Goal: Information Seeking & Learning: Learn about a topic

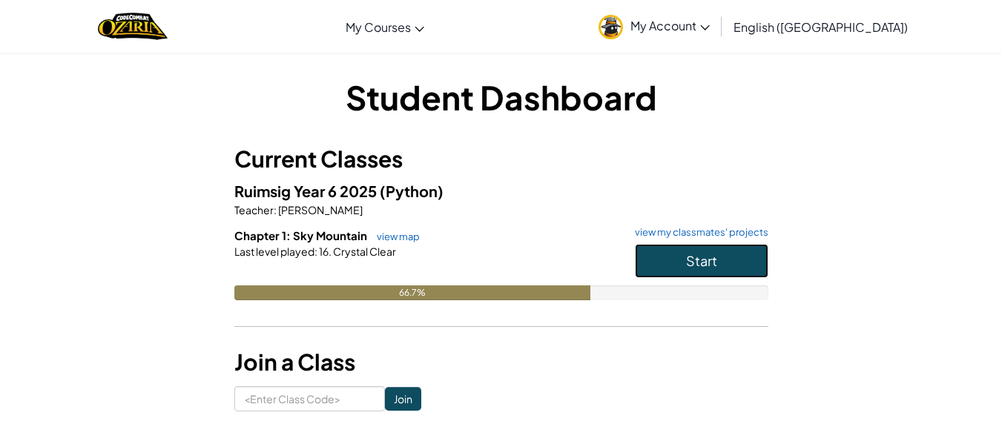
click at [639, 270] on button "Start" at bounding box center [701, 261] width 133 height 34
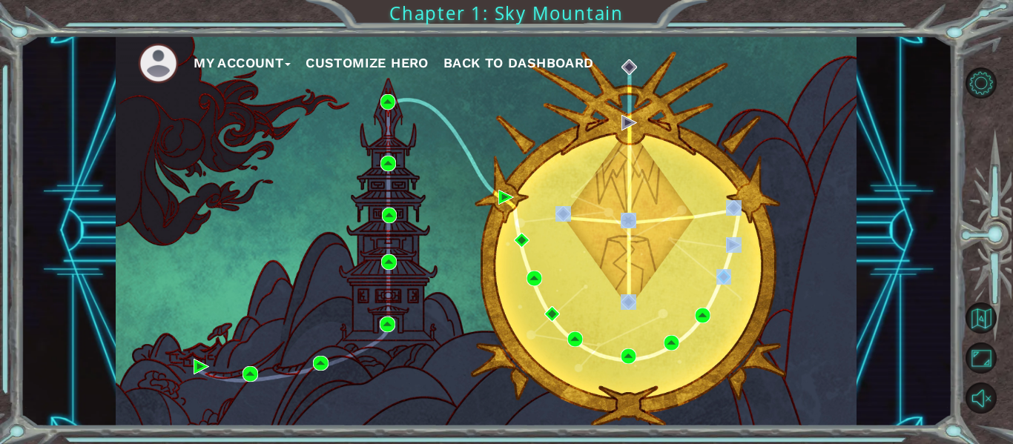
drag, startPoint x: 655, startPoint y: 305, endPoint x: 729, endPoint y: 277, distance: 79.3
click at [729, 278] on div "My Account Customize Hero Back to Dashboard" at bounding box center [486, 231] width 741 height 391
click at [731, 277] on img at bounding box center [724, 277] width 16 height 16
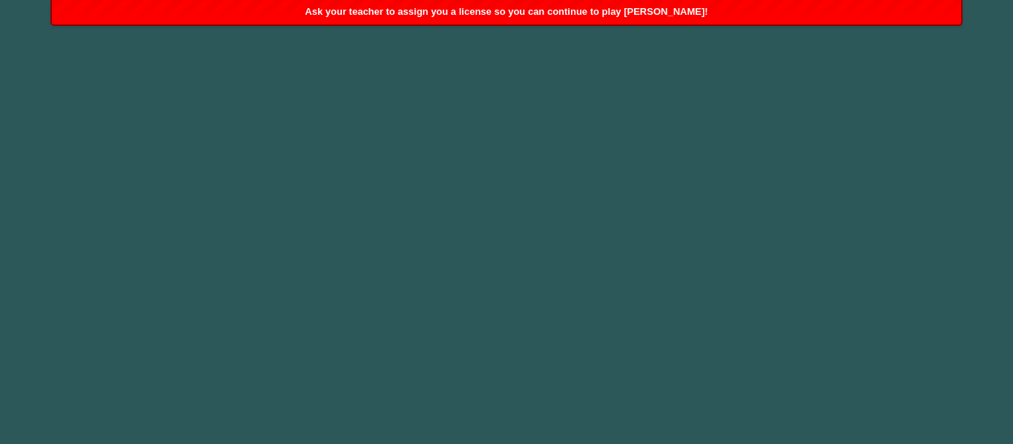
drag, startPoint x: 437, startPoint y: 85, endPoint x: 417, endPoint y: 70, distance: 24.3
click at [428, 78] on body "Ask your teacher to assign you a license so you can continue to play [PERSON_NA…" at bounding box center [506, 222] width 1013 height 444
drag, startPoint x: 330, startPoint y: 62, endPoint x: 322, endPoint y: 53, distance: 12.1
click at [322, 59] on body "Ask your teacher to assign you a license so you can continue to play [PERSON_NA…" at bounding box center [506, 222] width 1013 height 444
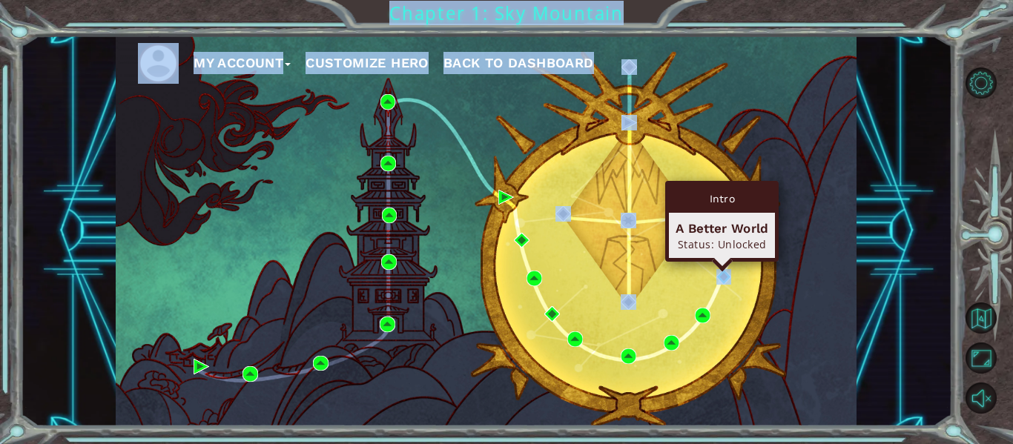
click at [724, 270] on body "My Account Customize Hero Back to Dashboard Chapter 1: Sky Mountain Cutscene 23…" at bounding box center [506, 222] width 1013 height 444
click at [716, 277] on img at bounding box center [724, 277] width 16 height 16
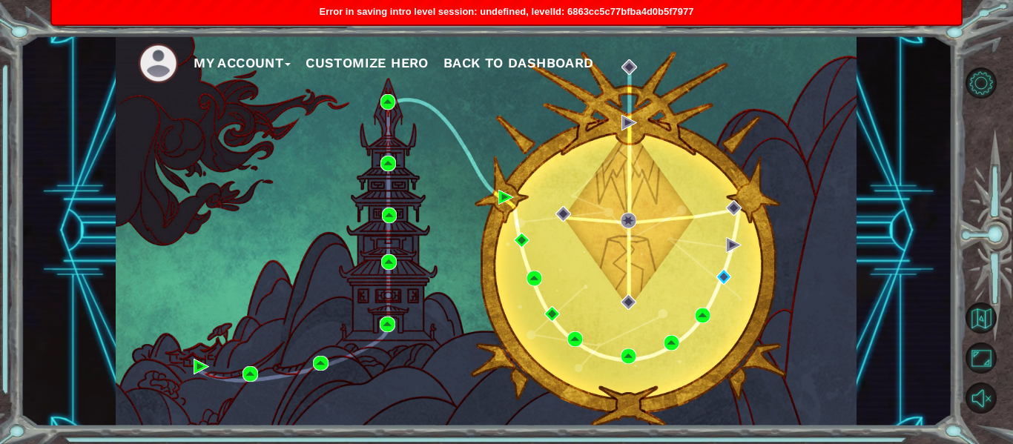
click at [936, 274] on div "My Account Customize Hero Back to Dashboard" at bounding box center [486, 231] width 932 height 391
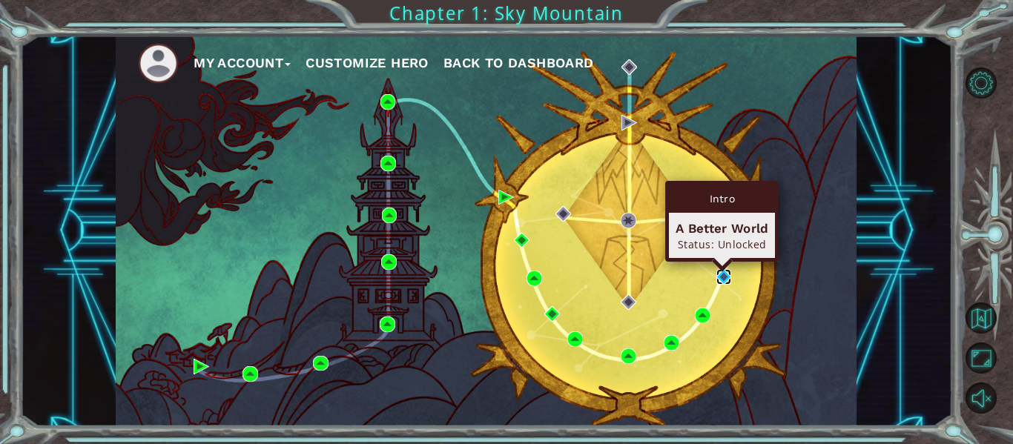
click at [726, 275] on img at bounding box center [724, 277] width 16 height 16
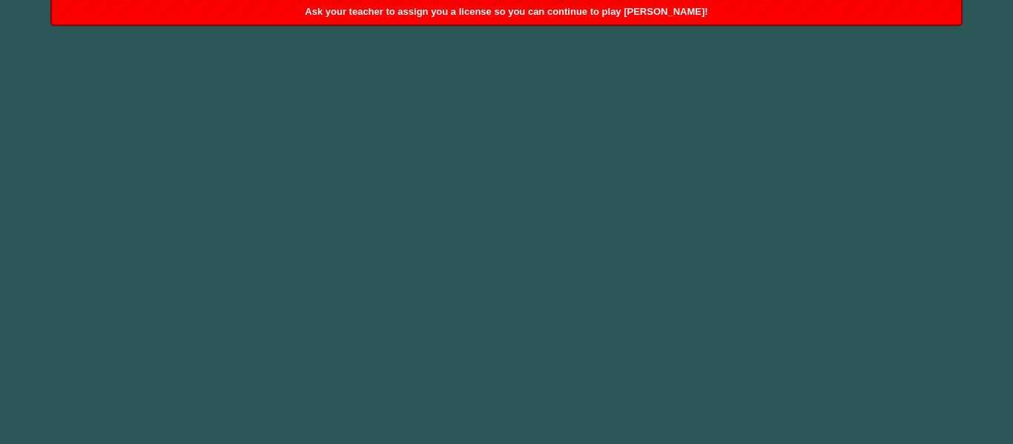
click at [790, 245] on body "Ask your teacher to assign you a license so you can continue to play [PERSON_NA…" at bounding box center [506, 222] width 1013 height 444
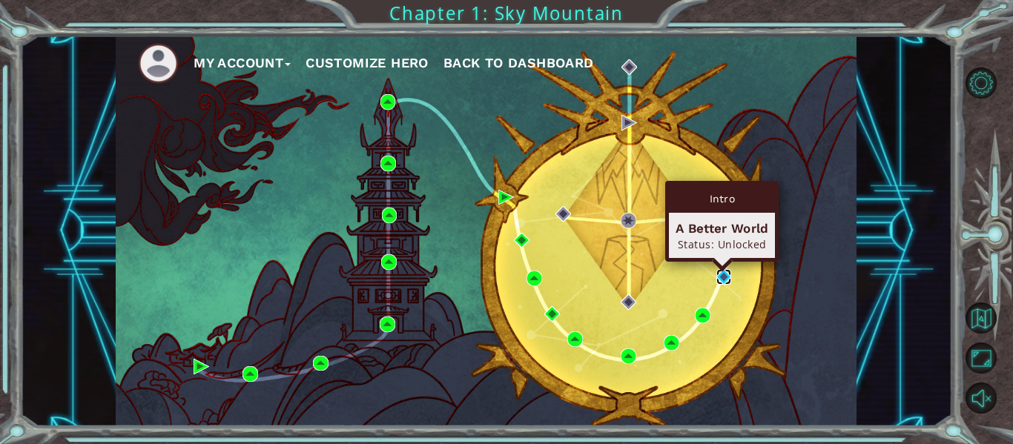
click at [716, 277] on img at bounding box center [724, 277] width 16 height 16
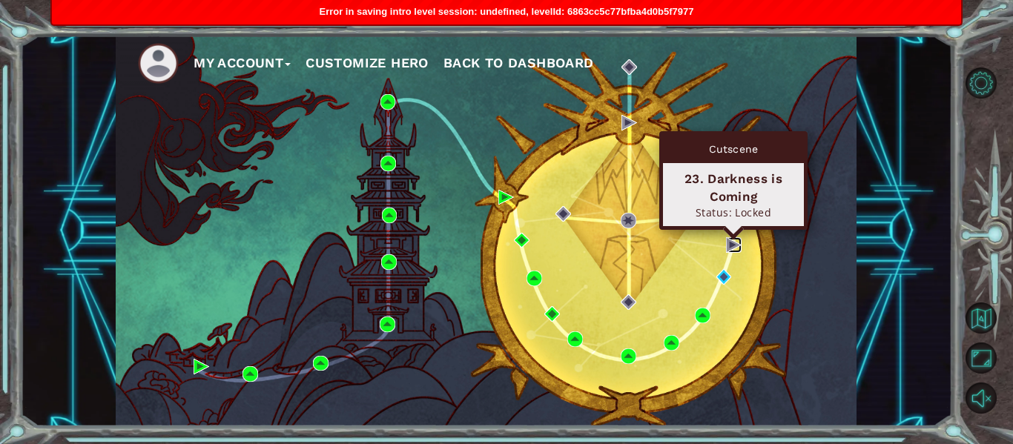
click at [728, 243] on img at bounding box center [734, 245] width 16 height 16
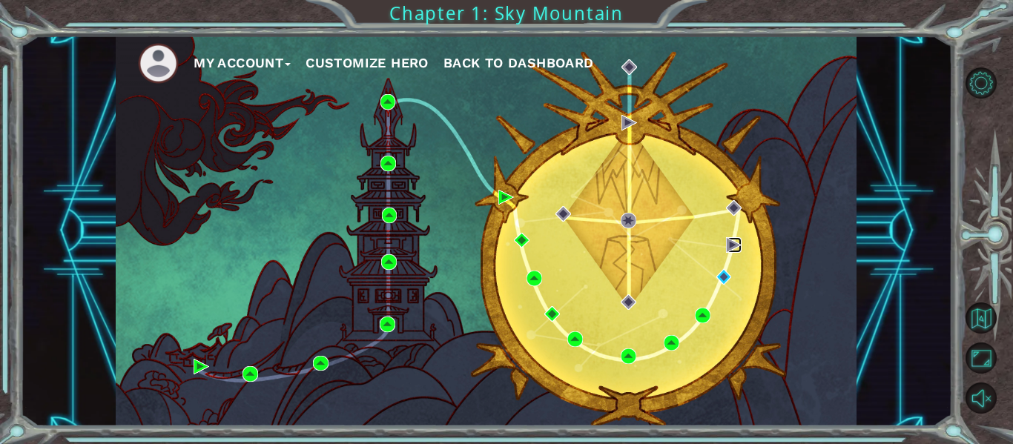
click at [729, 244] on img at bounding box center [734, 245] width 16 height 16
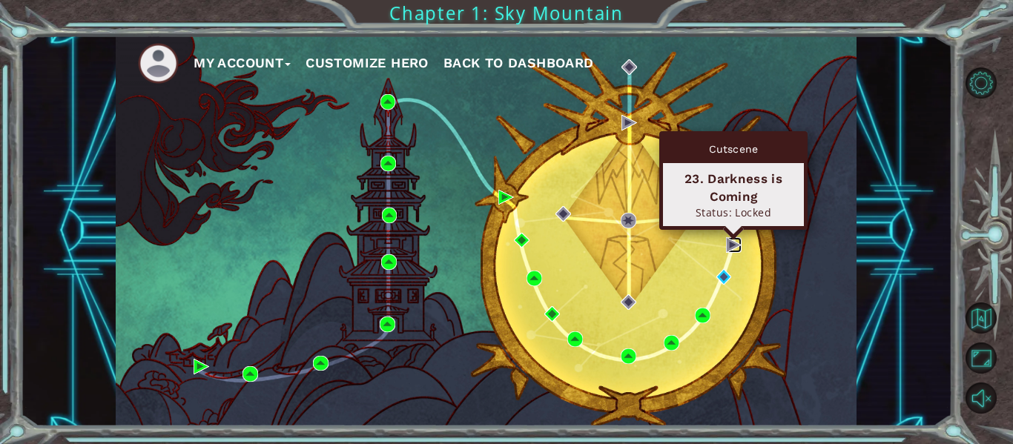
click at [734, 248] on img at bounding box center [734, 245] width 16 height 16
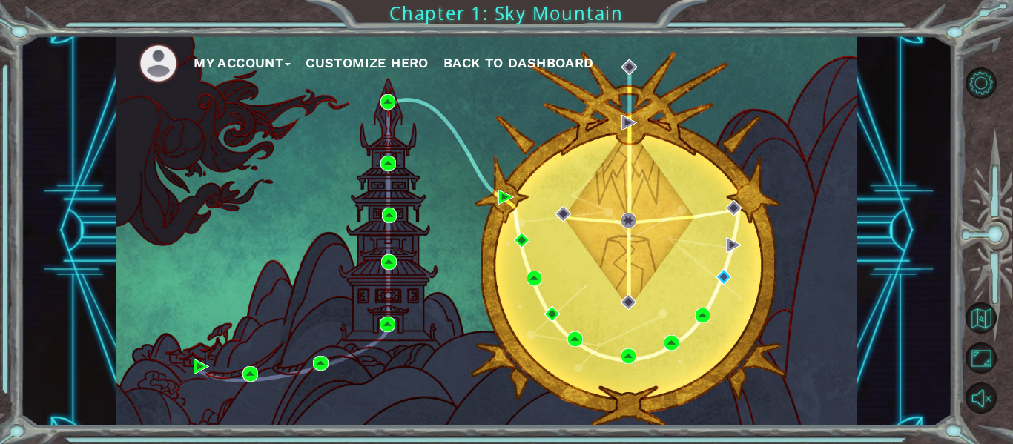
click at [393, 64] on button "Customize Hero" at bounding box center [366, 63] width 123 height 22
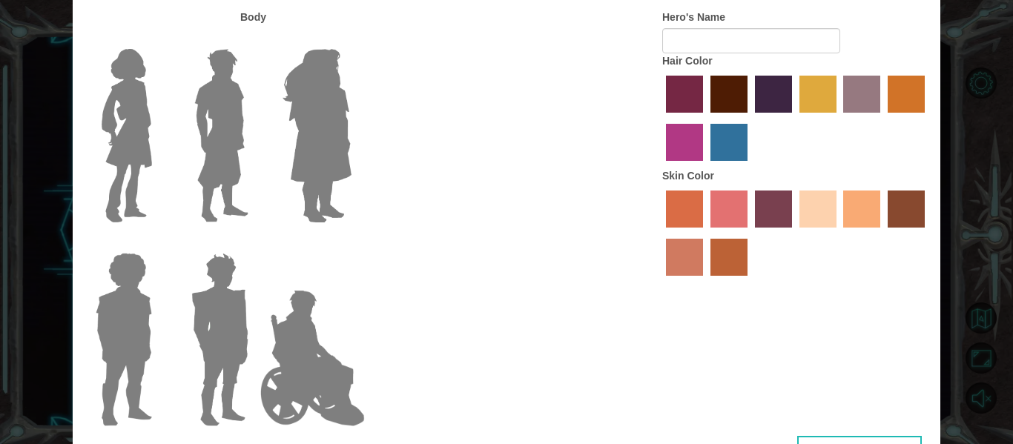
click at [332, 151] on img at bounding box center [317, 135] width 81 height 185
click at [351, 39] on input "Hero Amethyst" at bounding box center [351, 39] width 0 height 0
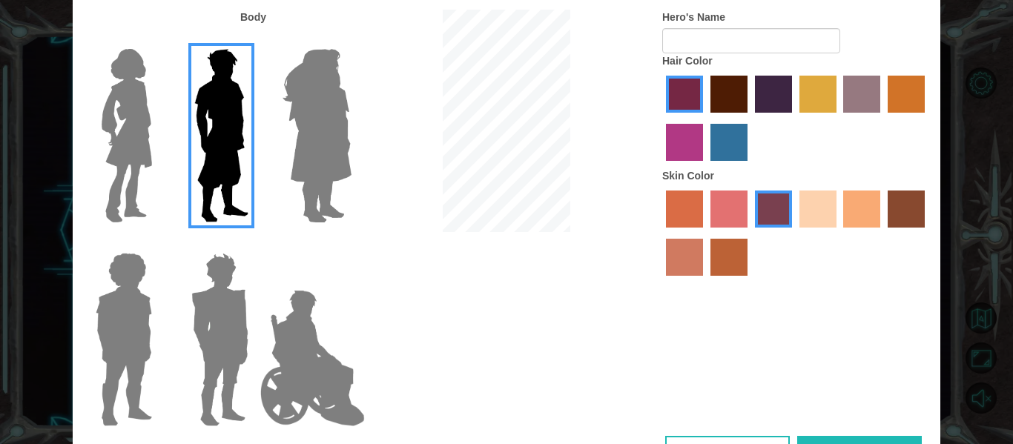
type input "Artemis"
drag, startPoint x: 331, startPoint y: 346, endPoint x: 315, endPoint y: 355, distance: 18.6
click at [331, 348] on img at bounding box center [312, 358] width 116 height 148
click at [351, 243] on input "Hero Jamie" at bounding box center [351, 243] width 0 height 0
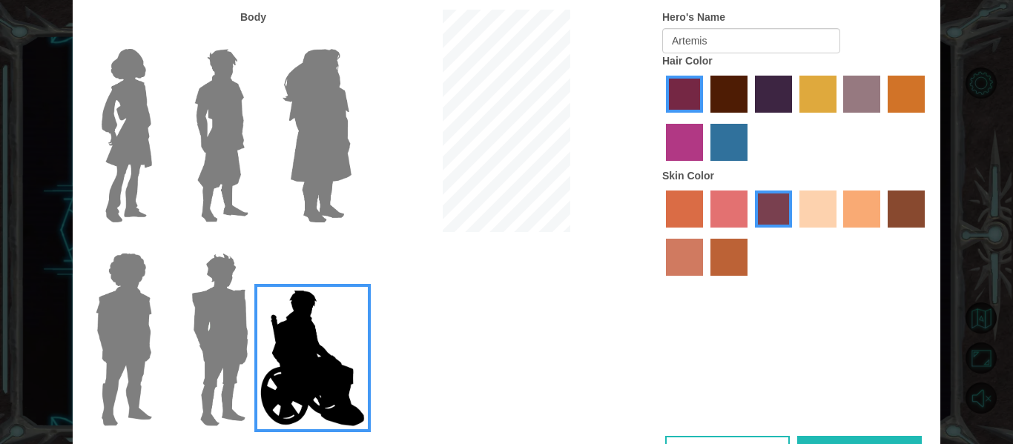
click at [221, 310] on img at bounding box center [219, 339] width 69 height 185
click at [254, 243] on input "Hero Garnet" at bounding box center [254, 243] width 0 height 0
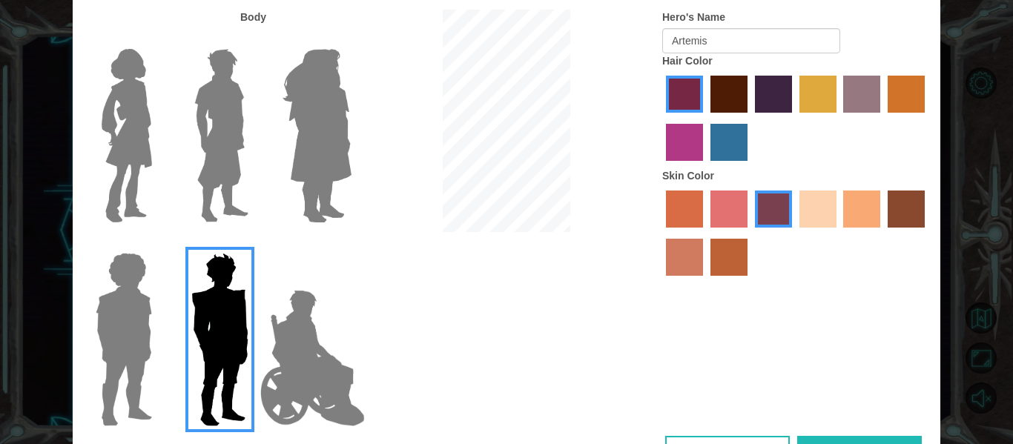
click at [221, 310] on img at bounding box center [219, 339] width 69 height 185
click at [254, 243] on input "Hero Garnet" at bounding box center [254, 243] width 0 height 0
click at [191, 224] on img at bounding box center [221, 135] width 66 height 185
click at [254, 39] on input "Hero Lars" at bounding box center [254, 39] width 0 height 0
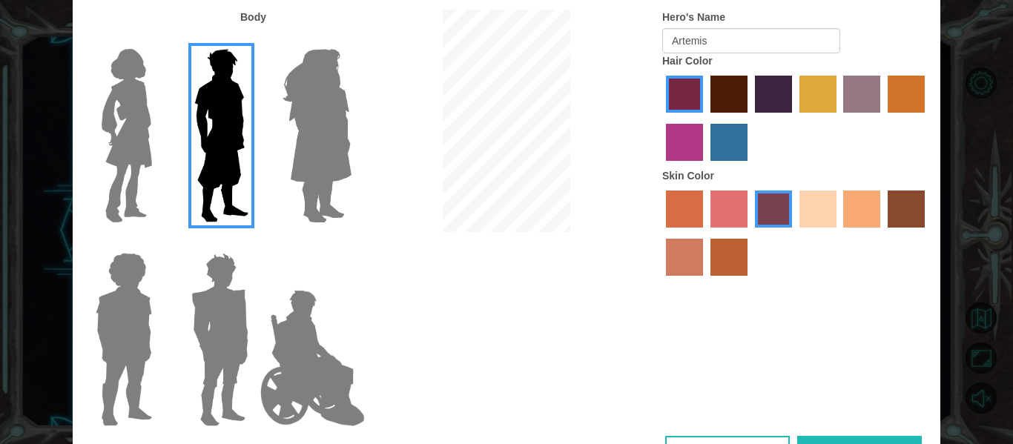
click at [208, 163] on img at bounding box center [221, 135] width 66 height 185
click at [254, 39] on input "Hero Lars" at bounding box center [254, 39] width 0 height 0
click at [208, 163] on img at bounding box center [221, 135] width 66 height 185
click at [254, 39] on input "Hero Lars" at bounding box center [254, 39] width 0 height 0
click at [130, 165] on img at bounding box center [127, 135] width 62 height 185
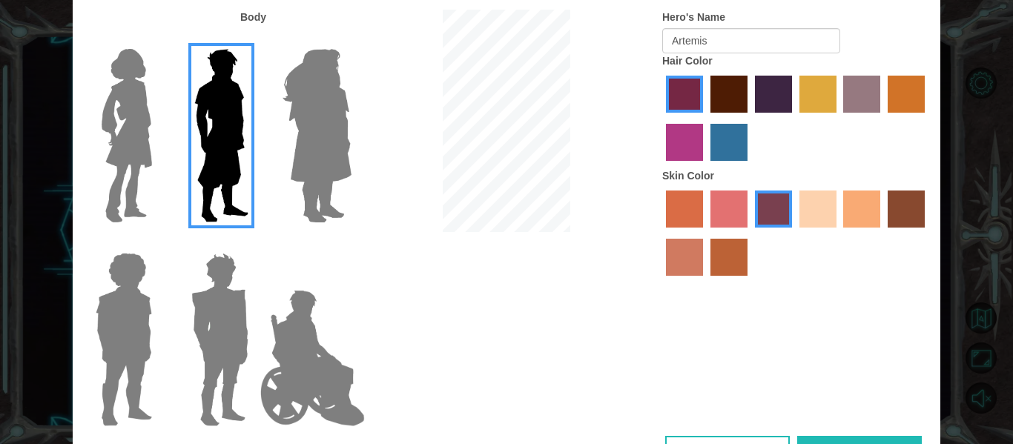
click at [158, 39] on input "Hero Connie" at bounding box center [158, 39] width 0 height 0
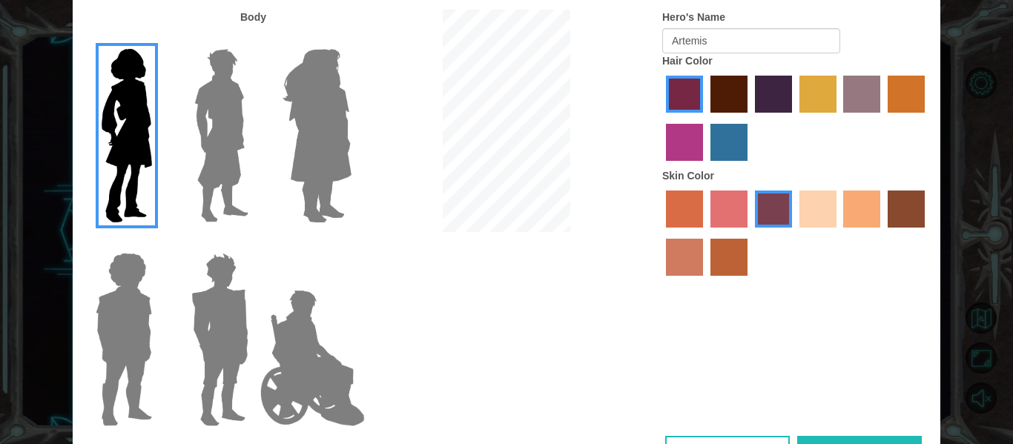
click at [808, 106] on label "tulip tree hair color" at bounding box center [817, 94] width 37 height 37
click at [794, 118] on input "tulip tree hair color" at bounding box center [794, 118] width 0 height 0
drag, startPoint x: 743, startPoint y: 94, endPoint x: 714, endPoint y: 101, distance: 29.7
click at [738, 96] on label "maroon hair color" at bounding box center [728, 94] width 37 height 37
click at [705, 118] on input "maroon hair color" at bounding box center [705, 118] width 0 height 0
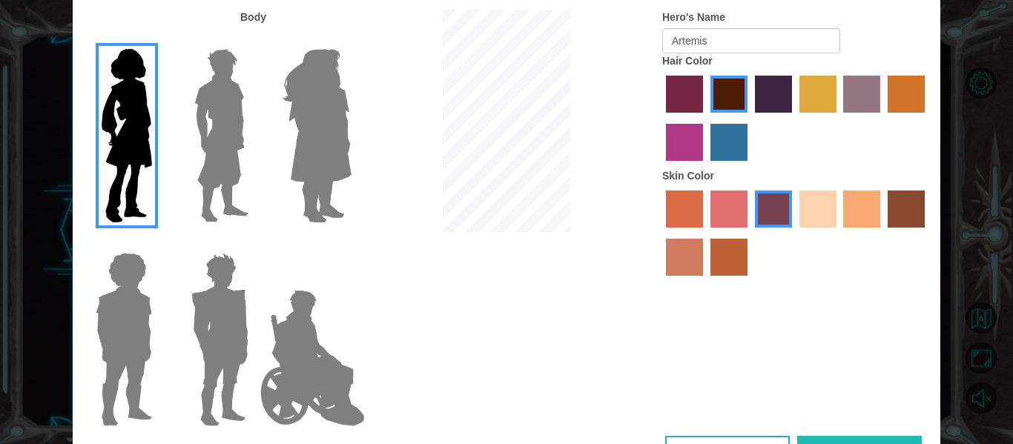
drag, startPoint x: 656, startPoint y: 94, endPoint x: 667, endPoint y: 90, distance: 12.0
click at [660, 93] on div "Hero's Name Artemis Hair Color Skin Color" at bounding box center [795, 147] width 289 height 274
drag, startPoint x: 689, startPoint y: 89, endPoint x: 669, endPoint y: 111, distance: 29.4
click at [683, 100] on label "paprika hair color" at bounding box center [684, 94] width 37 height 37
click at [661, 118] on input "paprika hair color" at bounding box center [661, 118] width 0 height 0
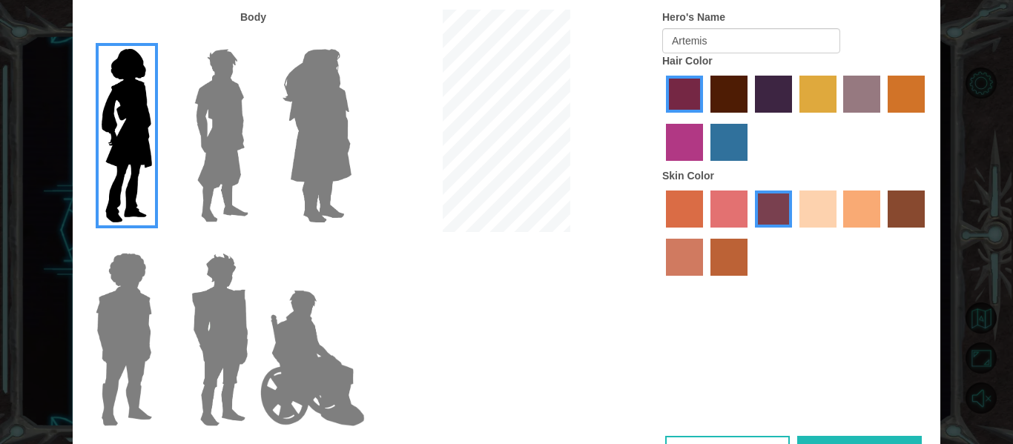
click at [737, 266] on label "smoke tree skin color" at bounding box center [728, 257] width 37 height 37
click at [705, 281] on input "smoke tree skin color" at bounding box center [705, 281] width 0 height 0
click at [850, 205] on label "tacao skin color" at bounding box center [861, 209] width 37 height 37
click at [838, 233] on input "tacao skin color" at bounding box center [838, 233] width 0 height 0
click at [812, 209] on label "sandy beach skin color" at bounding box center [817, 209] width 37 height 37
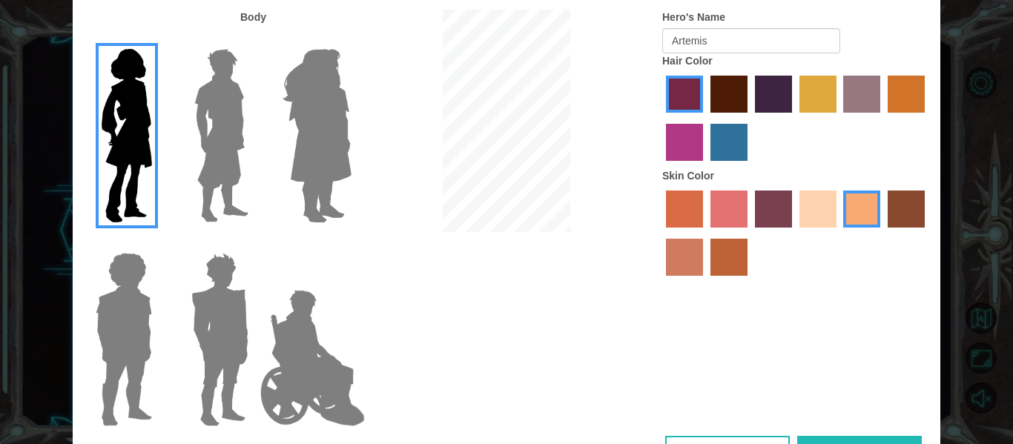
click at [794, 233] on input "sandy beach skin color" at bounding box center [794, 233] width 0 height 0
drag, startPoint x: 871, startPoint y: 199, endPoint x: 635, endPoint y: 210, distance: 236.0
click at [853, 206] on label "tacao skin color" at bounding box center [861, 209] width 37 height 37
click at [838, 233] on input "tacao skin color" at bounding box center [838, 233] width 0 height 0
click at [807, 110] on label "tulip tree hair color" at bounding box center [817, 94] width 37 height 37
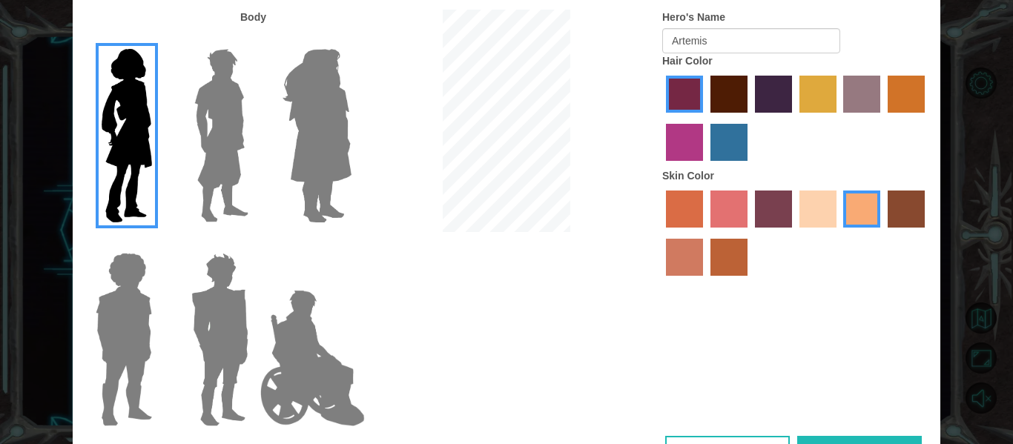
click at [794, 118] on input "tulip tree hair color" at bounding box center [794, 118] width 0 height 0
click at [699, 105] on label "paprika hair color" at bounding box center [684, 94] width 37 height 37
click at [661, 118] on input "paprika hair color" at bounding box center [661, 118] width 0 height 0
drag, startPoint x: 718, startPoint y: 264, endPoint x: 686, endPoint y: 257, distance: 31.8
click at [717, 263] on label "smoke tree skin color" at bounding box center [728, 257] width 37 height 37
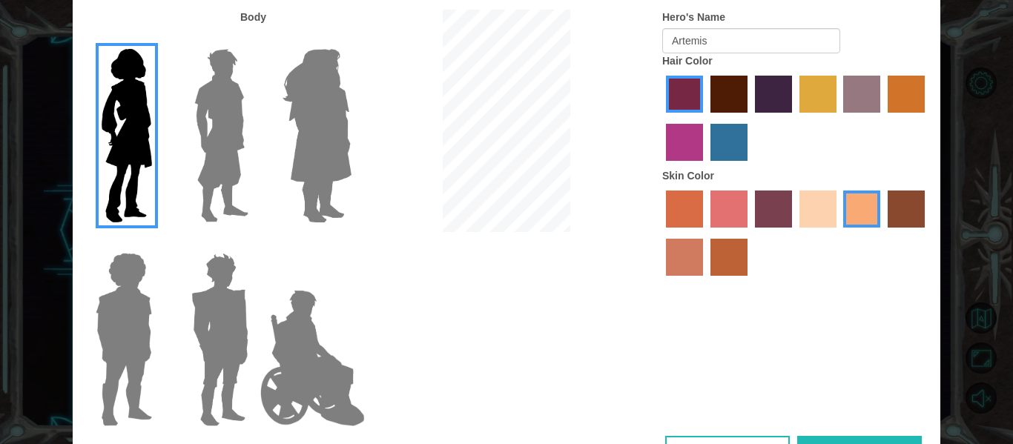
click at [705, 281] on input "smoke tree skin color" at bounding box center [705, 281] width 0 height 0
click at [212, 108] on img at bounding box center [221, 135] width 66 height 185
click at [254, 39] on input "Hero Lars" at bounding box center [254, 39] width 0 height 0
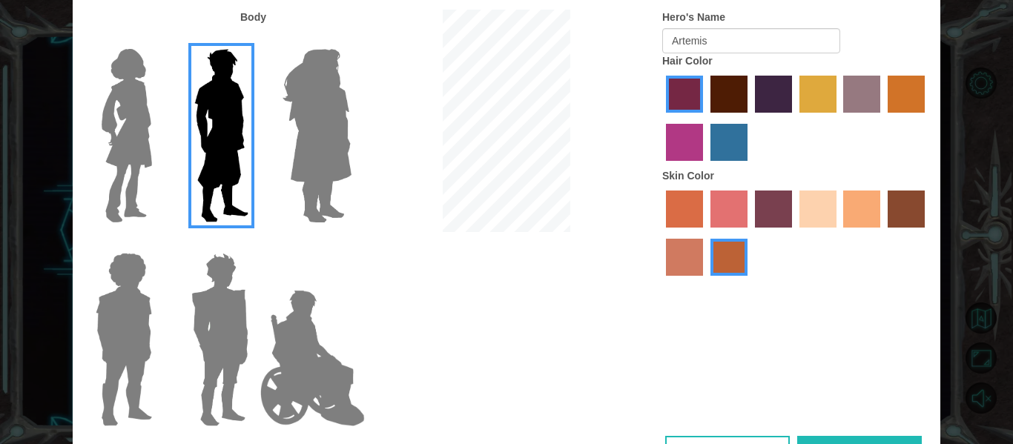
click at [673, 106] on label "paprika hair color" at bounding box center [684, 94] width 37 height 37
click at [661, 118] on input "paprika hair color" at bounding box center [661, 118] width 0 height 0
click at [689, 131] on label "medium red violet hair color" at bounding box center [684, 142] width 37 height 37
click at [927, 118] on input "medium red violet hair color" at bounding box center [927, 118] width 0 height 0
click at [683, 104] on label "paprika hair color" at bounding box center [684, 94] width 37 height 37
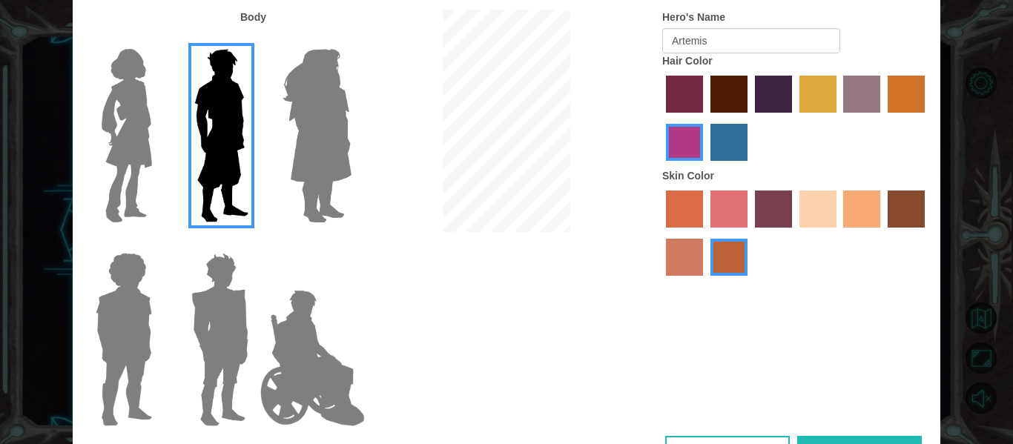
click at [661, 118] on input "paprika hair color" at bounding box center [661, 118] width 0 height 0
click at [683, 98] on label "paprika hair color" at bounding box center [684, 94] width 37 height 37
click at [661, 118] on input "paprika hair color" at bounding box center [661, 118] width 0 height 0
click at [785, 208] on label "tosca skin color" at bounding box center [773, 209] width 37 height 37
click at [749, 233] on input "tosca skin color" at bounding box center [749, 233] width 0 height 0
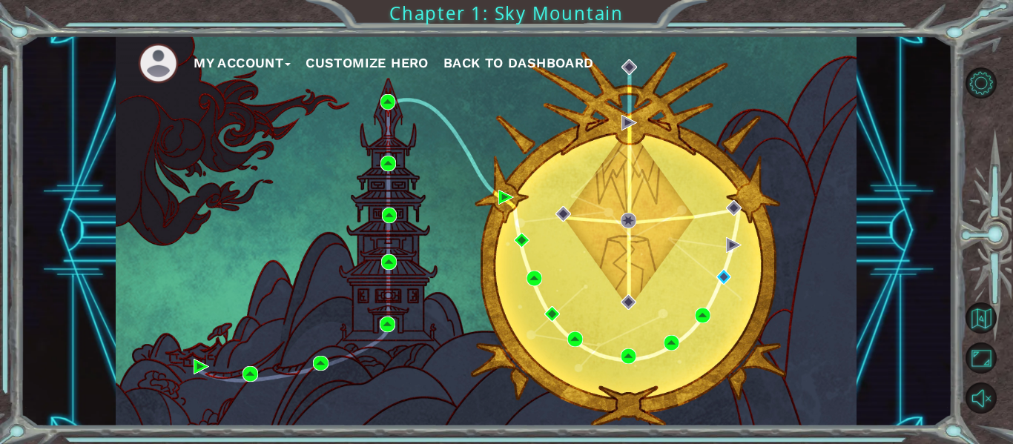
drag, startPoint x: 818, startPoint y: 277, endPoint x: 860, endPoint y: 259, distance: 45.8
click at [820, 277] on div "My Account Customize Hero Back to Dashboard" at bounding box center [486, 231] width 741 height 391
click at [710, 274] on div "My Account Customize Hero Back to Dashboard" at bounding box center [486, 231] width 741 height 391
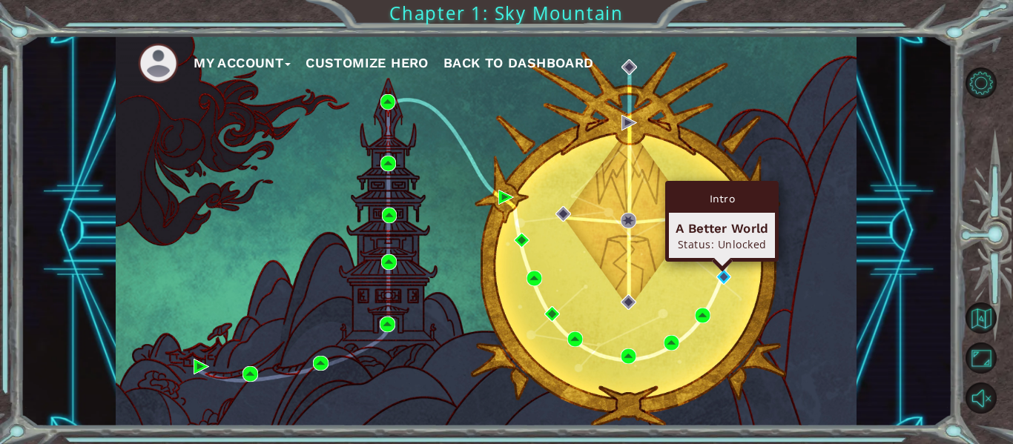
click at [723, 262] on div "Intro A Better World Status: Unlocked" at bounding box center [721, 221] width 113 height 81
click at [724, 280] on img at bounding box center [724, 277] width 16 height 16
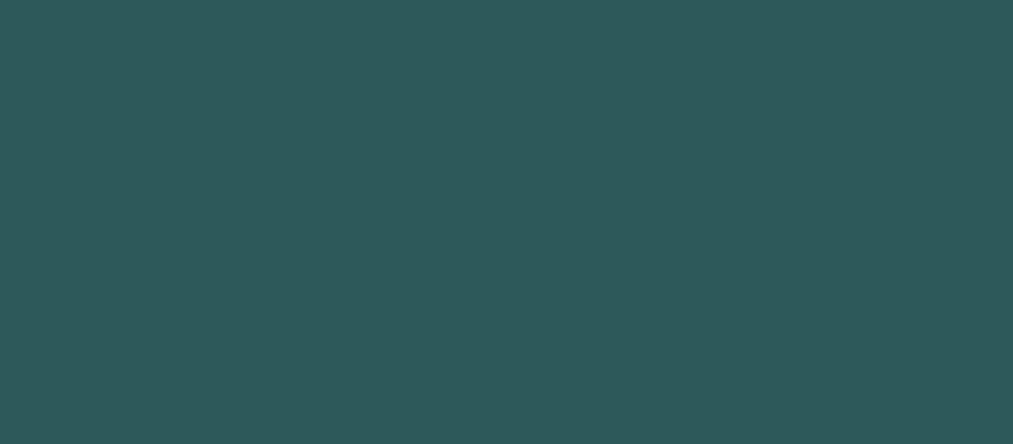
click at [724, 280] on body at bounding box center [506, 222] width 1013 height 444
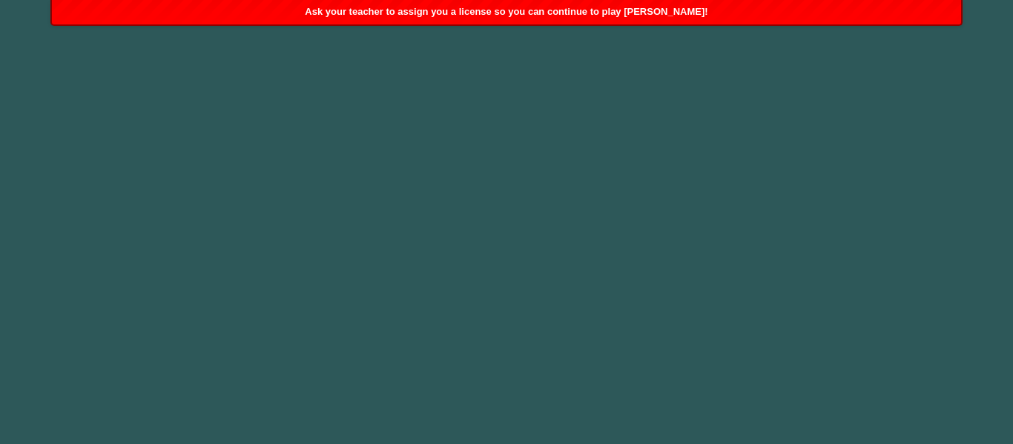
drag, startPoint x: 724, startPoint y: 280, endPoint x: 702, endPoint y: 280, distance: 21.5
drag, startPoint x: 702, startPoint y: 280, endPoint x: 46, endPoint y: -90, distance: 753.2
click at [46, 0] on html "Ask your teacher to assign you a license so you can continue to play [PERSON_NA…" at bounding box center [506, 222] width 1013 height 444
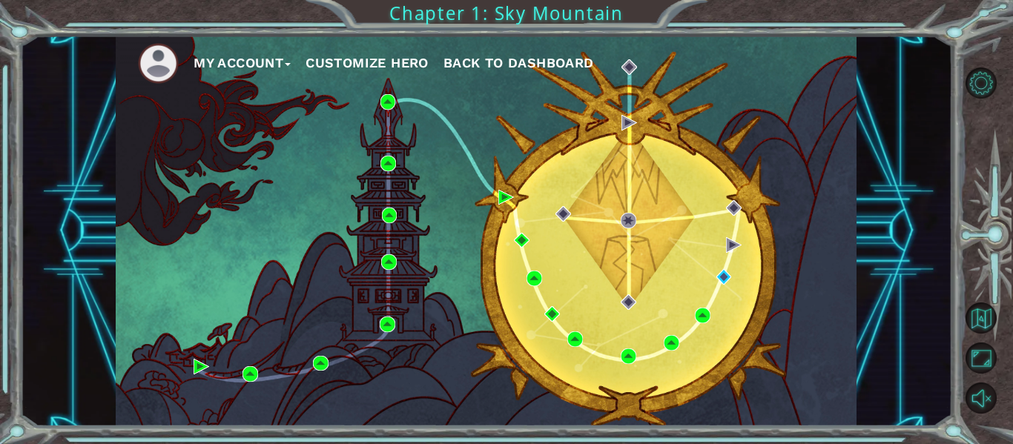
click at [490, 61] on span "Back to Dashboard" at bounding box center [518, 63] width 150 height 16
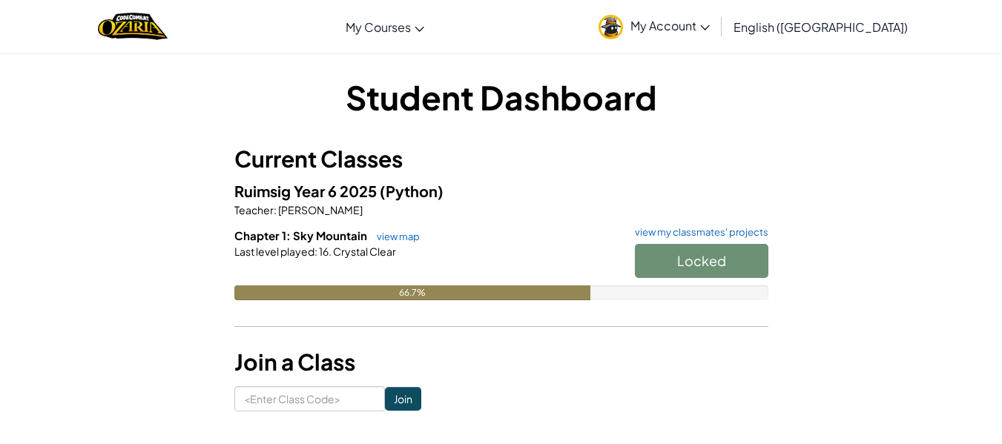
click at [678, 274] on div "Locked" at bounding box center [694, 265] width 148 height 42
click at [681, 266] on div "Locked" at bounding box center [694, 265] width 148 height 42
click at [434, 262] on div at bounding box center [501, 272] width 534 height 27
click at [704, 276] on div "Locked" at bounding box center [694, 265] width 148 height 42
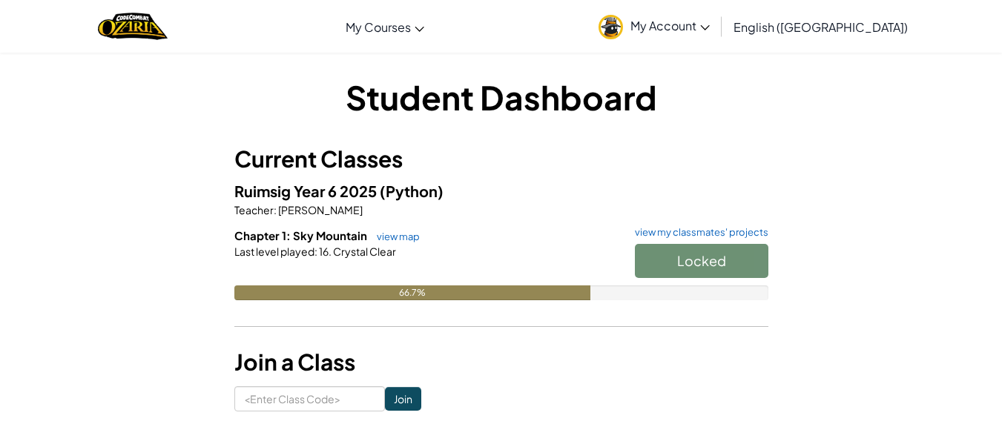
drag, startPoint x: 691, startPoint y: 273, endPoint x: 711, endPoint y: 263, distance: 22.2
click at [711, 263] on div "Locked" at bounding box center [694, 265] width 148 height 42
drag, startPoint x: 674, startPoint y: 262, endPoint x: 706, endPoint y: 251, distance: 33.5
click at [695, 254] on div "Locked" at bounding box center [694, 265] width 148 height 42
drag, startPoint x: 706, startPoint y: 251, endPoint x: 685, endPoint y: 262, distance: 23.2
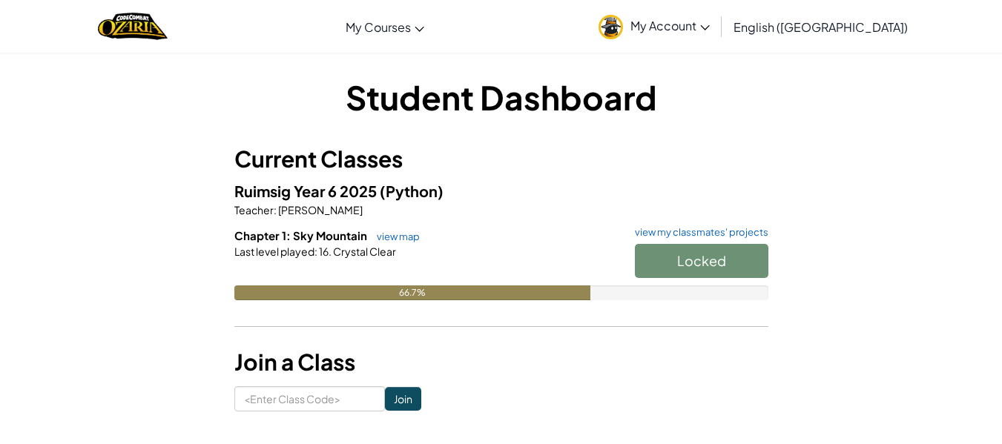
click at [684, 262] on div "Locked" at bounding box center [694, 265] width 148 height 42
drag, startPoint x: 709, startPoint y: 253, endPoint x: 695, endPoint y: 259, distance: 16.3
click at [704, 256] on div "Locked" at bounding box center [694, 265] width 148 height 42
drag, startPoint x: 695, startPoint y: 259, endPoint x: 750, endPoint y: 259, distance: 55.6
click at [727, 259] on div "Locked" at bounding box center [694, 265] width 148 height 42
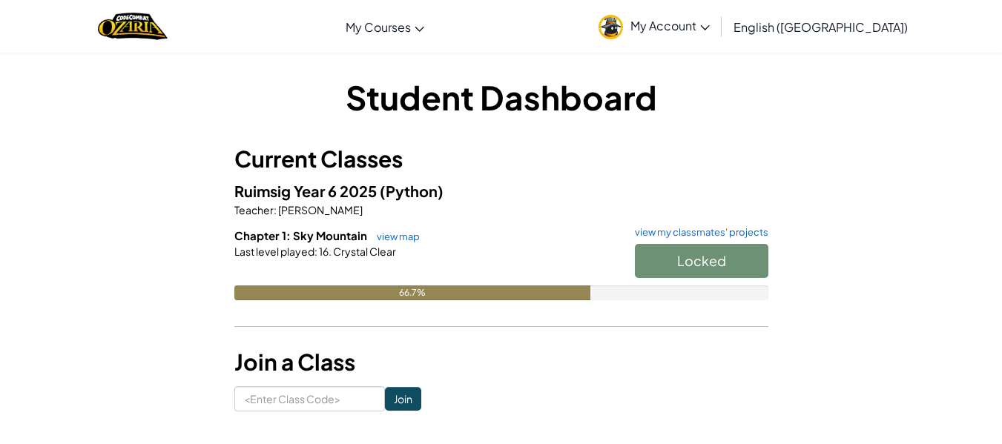
drag, startPoint x: 749, startPoint y: 260, endPoint x: 725, endPoint y: 268, distance: 25.8
click at [725, 268] on div "Locked" at bounding box center [694, 265] width 148 height 42
click at [709, 20] on span "My Account" at bounding box center [669, 26] width 79 height 16
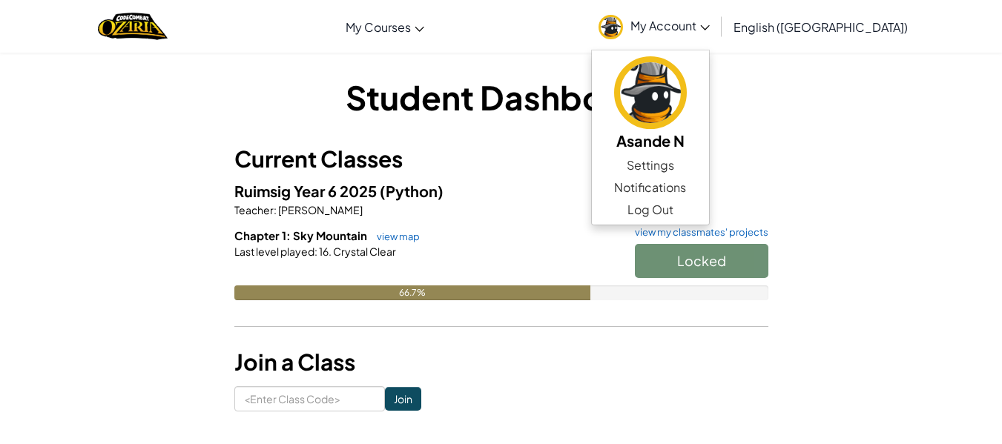
click at [709, 20] on span "My Account" at bounding box center [669, 26] width 79 height 16
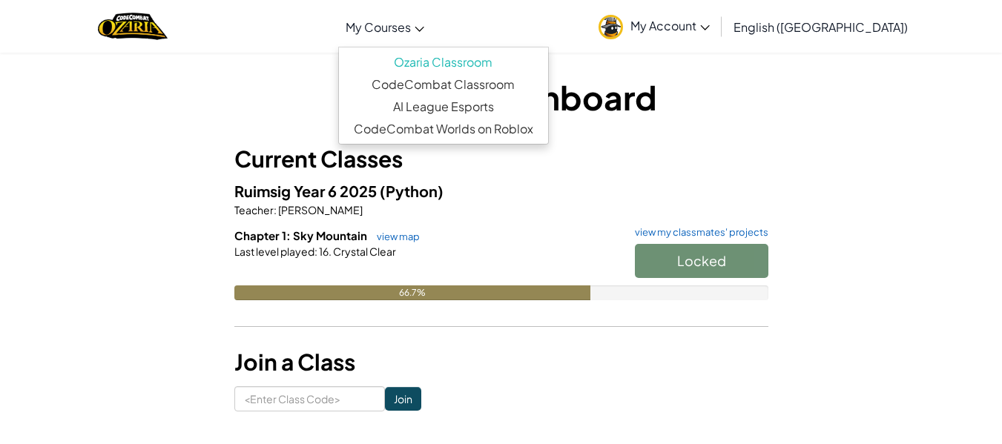
click at [411, 33] on span "My Courses" at bounding box center [377, 27] width 65 height 16
click at [870, 113] on div "Student Dashboard Current Classes Ruimsig Year 6 2025 (Python) Teacher : [PERSO…" at bounding box center [500, 242] width 867 height 337
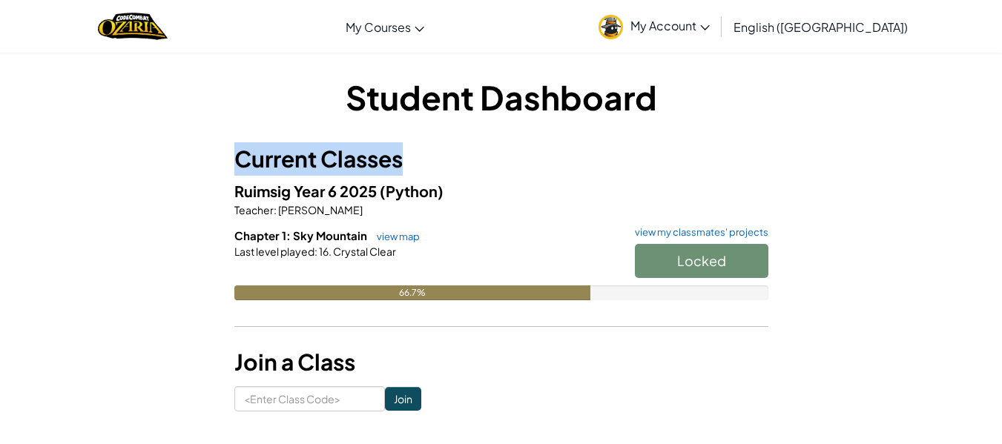
drag, startPoint x: 853, startPoint y: 114, endPoint x: 865, endPoint y: 122, distance: 14.0
click at [865, 122] on div "Student Dashboard Current Classes Ruimsig Year 6 2025 (Python) Teacher : [PERSO…" at bounding box center [500, 242] width 867 height 337
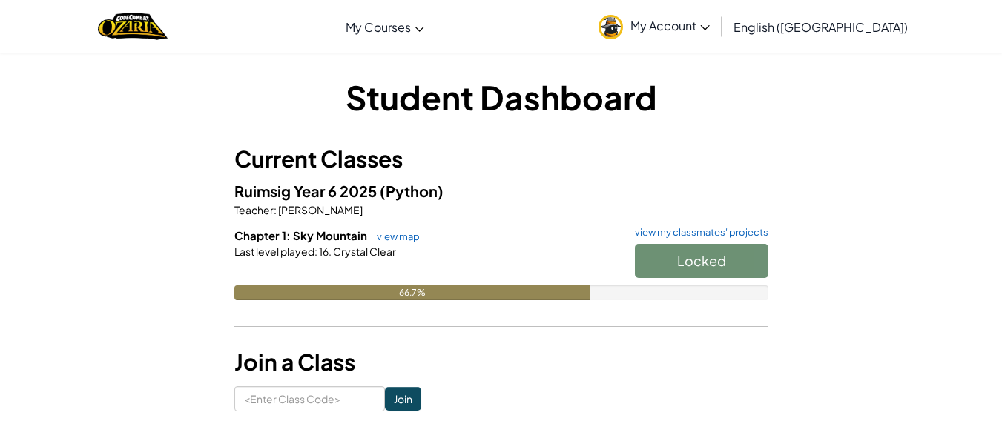
click at [930, 3] on div "Toggle navigation My Courses Ozaria Classroom CodeCombat Classroom AI League Es…" at bounding box center [500, 26] width 1009 height 53
click at [934, 3] on div "Toggle navigation My Courses Ozaria Classroom CodeCombat Classroom AI League Es…" at bounding box center [500, 26] width 1009 height 53
click at [928, 4] on div "Toggle navigation My Courses Ozaria Classroom CodeCombat Classroom AI League Es…" at bounding box center [500, 26] width 1009 height 53
click at [926, 6] on div "Toggle navigation My Courses Ozaria Classroom CodeCombat Classroom AI League Es…" at bounding box center [500, 26] width 1009 height 53
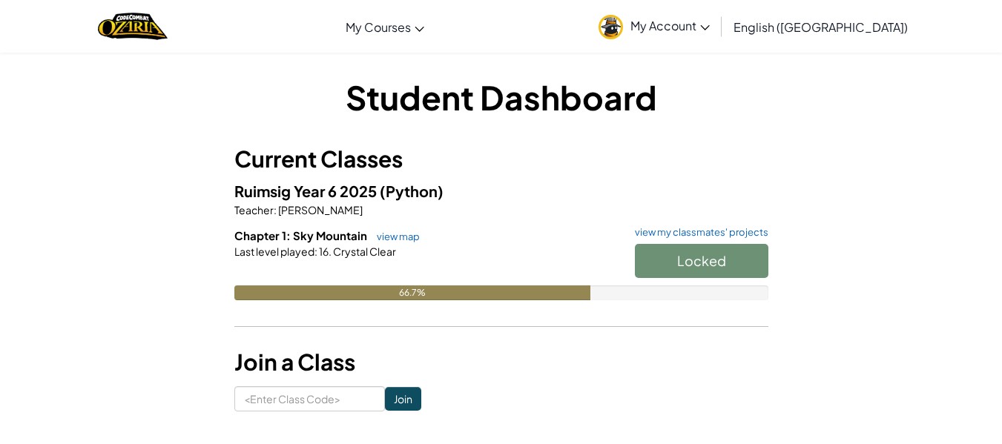
click at [923, 7] on div "Toggle navigation My Courses Ozaria Classroom CodeCombat Classroom AI League Es…" at bounding box center [500, 26] width 1009 height 53
click at [918, 9] on div "Toggle navigation My Courses Ozaria Classroom CodeCombat Classroom AI League Es…" at bounding box center [500, 26] width 1009 height 53
click at [692, 156] on h3 "Current Classes" at bounding box center [501, 158] width 534 height 33
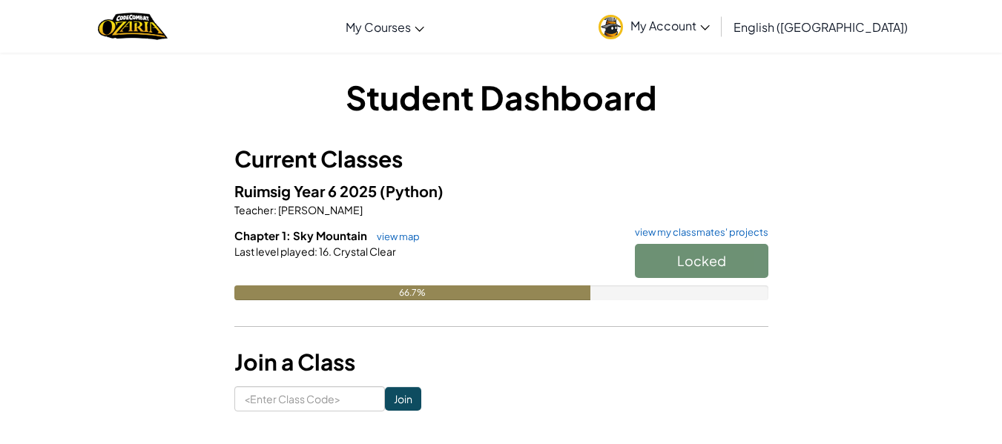
drag, startPoint x: 1012, startPoint y: 11, endPoint x: 557, endPoint y: 403, distance: 600.3
click at [557, 403] on form "Join" at bounding box center [501, 398] width 534 height 25
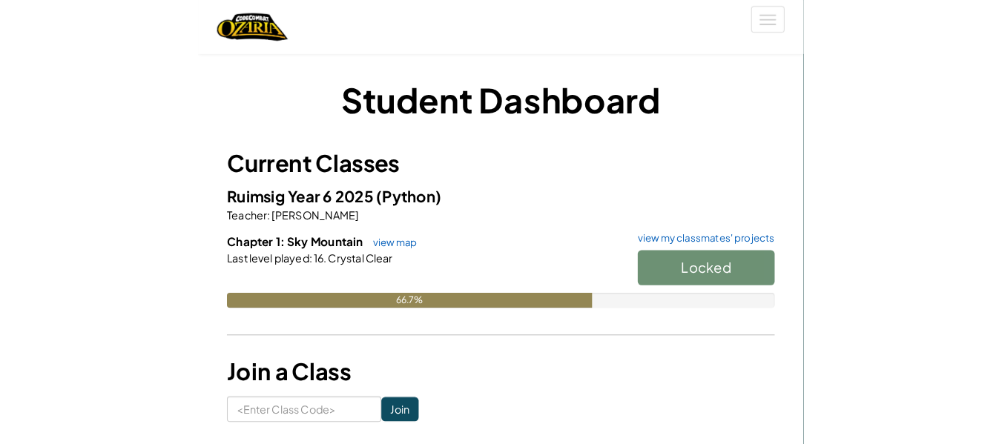
scroll to position [124, 0]
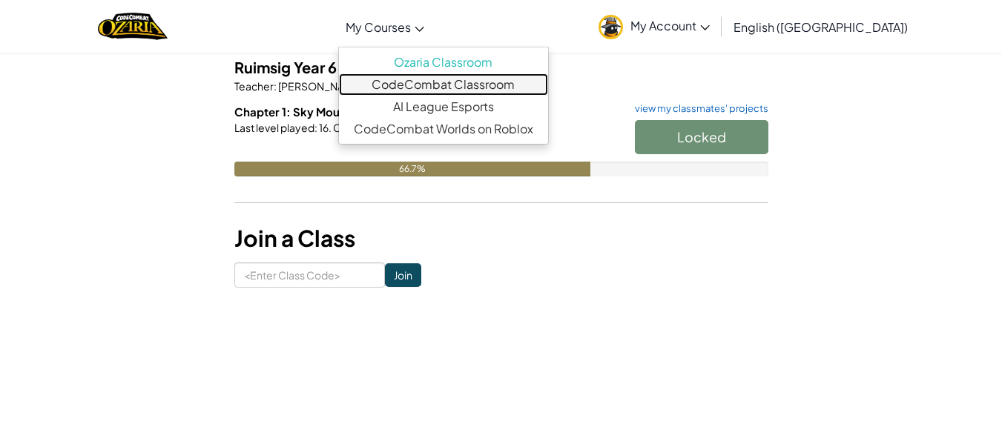
click at [477, 84] on link "CodeCombat Classroom" at bounding box center [443, 84] width 209 height 22
